Goal: Register for event/course

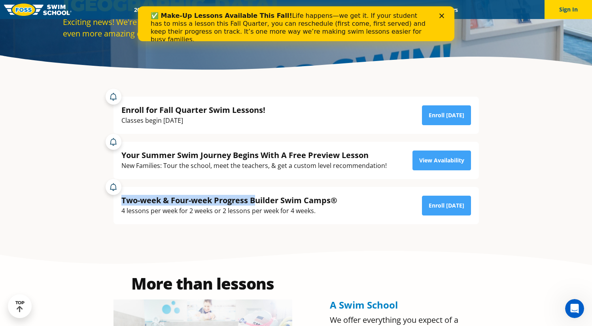
drag, startPoint x: 123, startPoint y: 201, endPoint x: 266, endPoint y: 204, distance: 142.9
click at [259, 203] on div "Two-week & Four-week Progress Builder Swim Camps®" at bounding box center [230, 200] width 216 height 11
drag, startPoint x: 315, startPoint y: 214, endPoint x: 321, endPoint y: 220, distance: 9.0
click at [317, 216] on div "Two-week & Four-week Progress Builder Swim Camps® 4 lessons per week for 2 week…" at bounding box center [297, 205] width 366 height 37
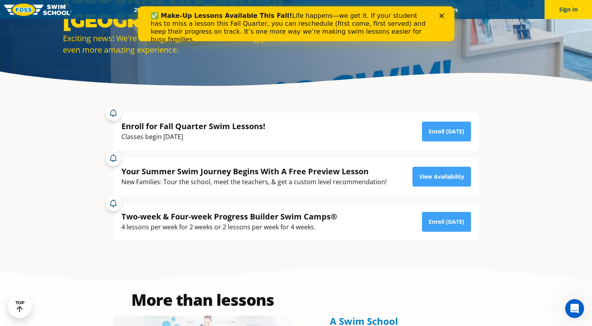
scroll to position [135, 0]
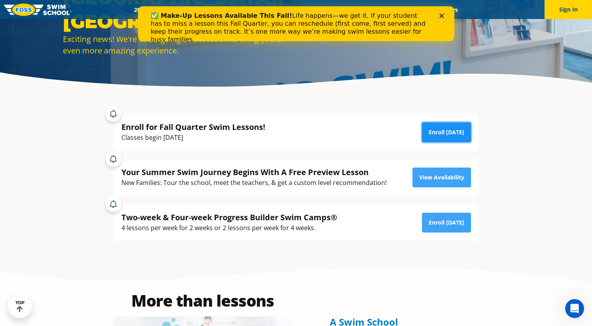
click at [441, 134] on link "Enroll [DATE]" at bounding box center [446, 132] width 49 height 20
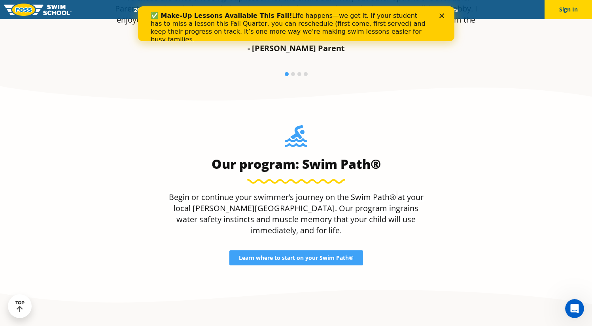
scroll to position [671, 0]
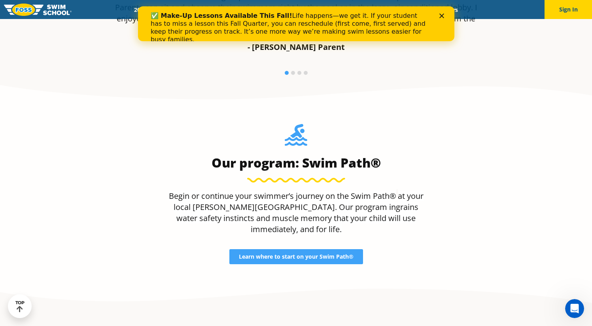
click at [447, 20] on div "✅ Make-Up Lessons Available This Fall! Life happens—we get it. If your student …" at bounding box center [296, 27] width 317 height 36
click at [443, 17] on polygon "Close" at bounding box center [441, 15] width 5 height 5
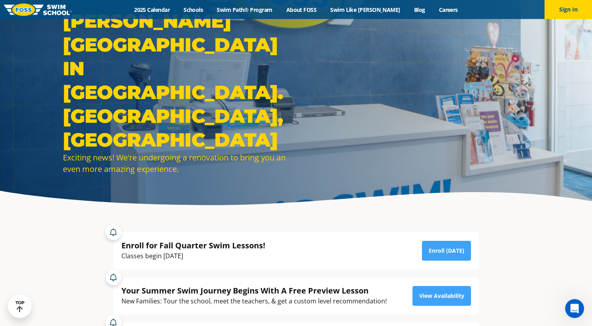
scroll to position [0, 0]
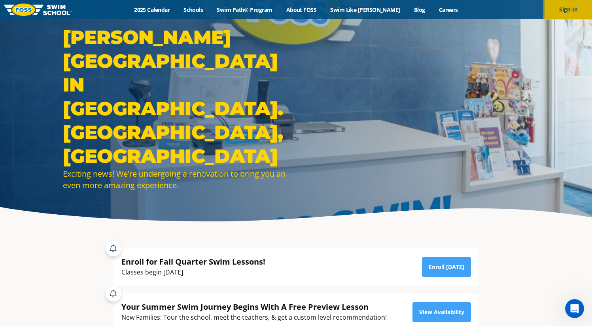
click at [563, 14] on button "Sign In" at bounding box center [568, 9] width 47 height 19
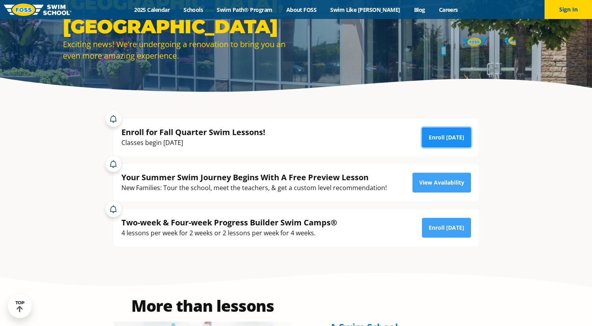
click at [450, 137] on link "Enroll [DATE]" at bounding box center [446, 137] width 49 height 20
